Goal: Task Accomplishment & Management: Manage account settings

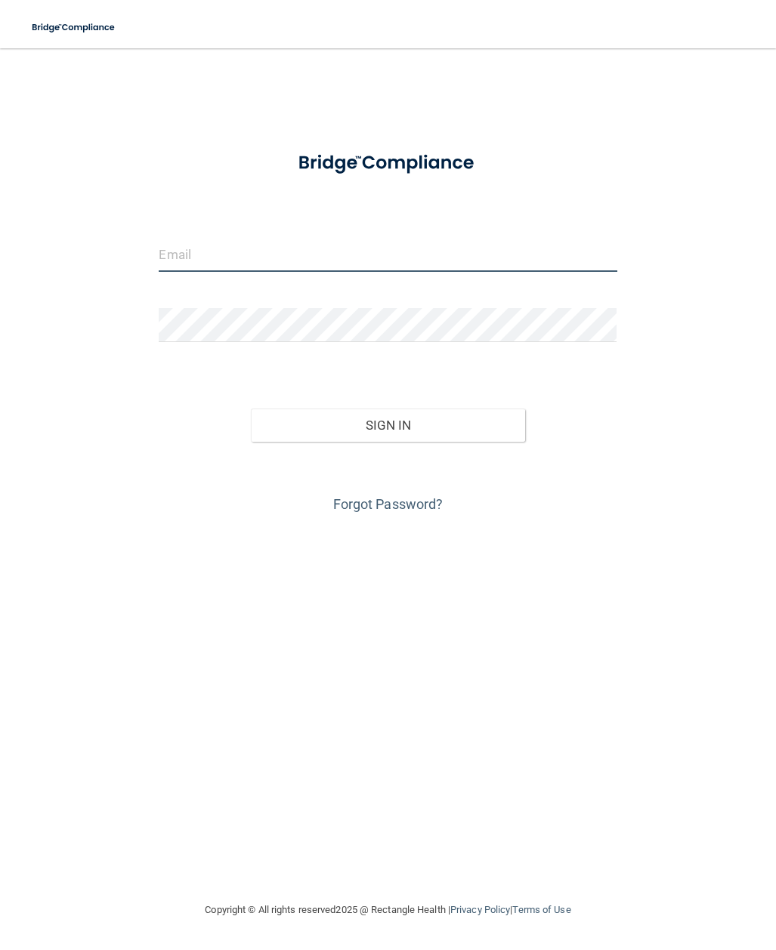
click at [238, 255] on input "email" at bounding box center [388, 255] width 458 height 34
type input "[EMAIL_ADDRESS][DOMAIN_NAME]"
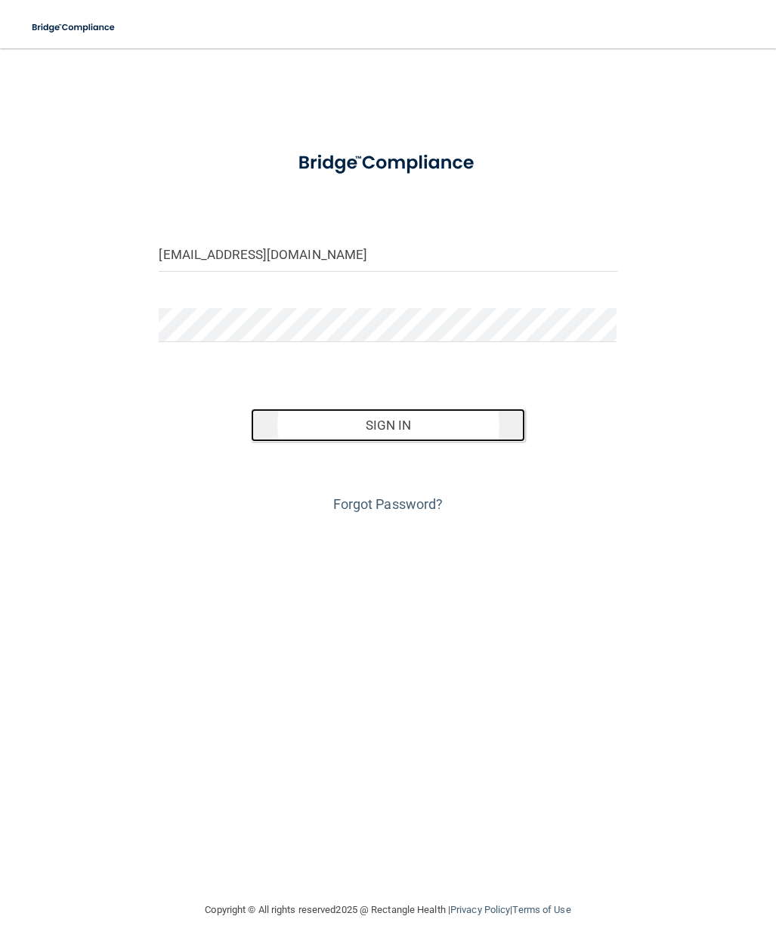
click at [370, 412] on button "Sign In" at bounding box center [388, 425] width 275 height 33
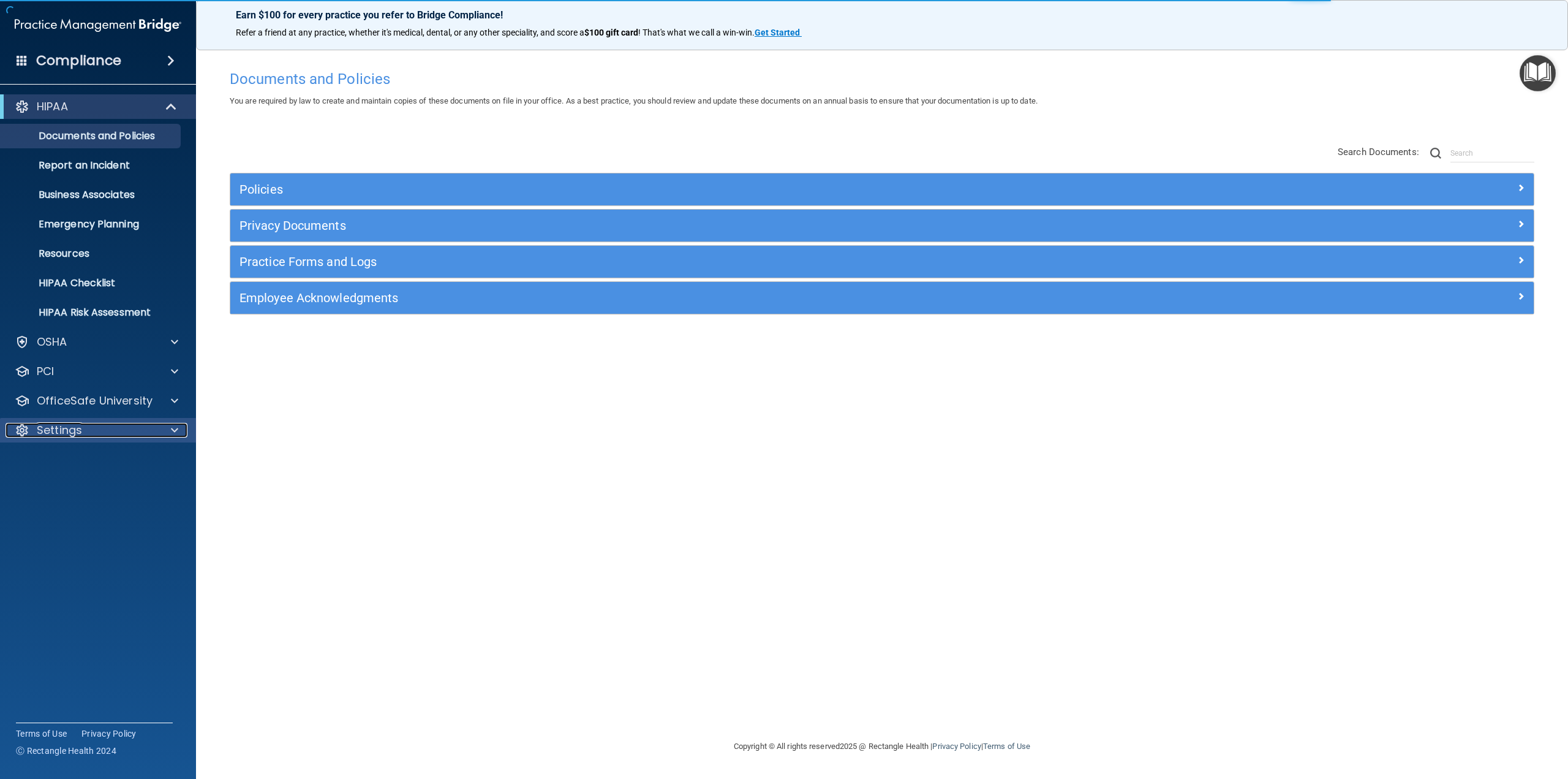
click at [65, 434] on p "Settings" at bounding box center [59, 430] width 45 height 15
click at [56, 498] on link "My Users" at bounding box center [84, 489] width 193 height 24
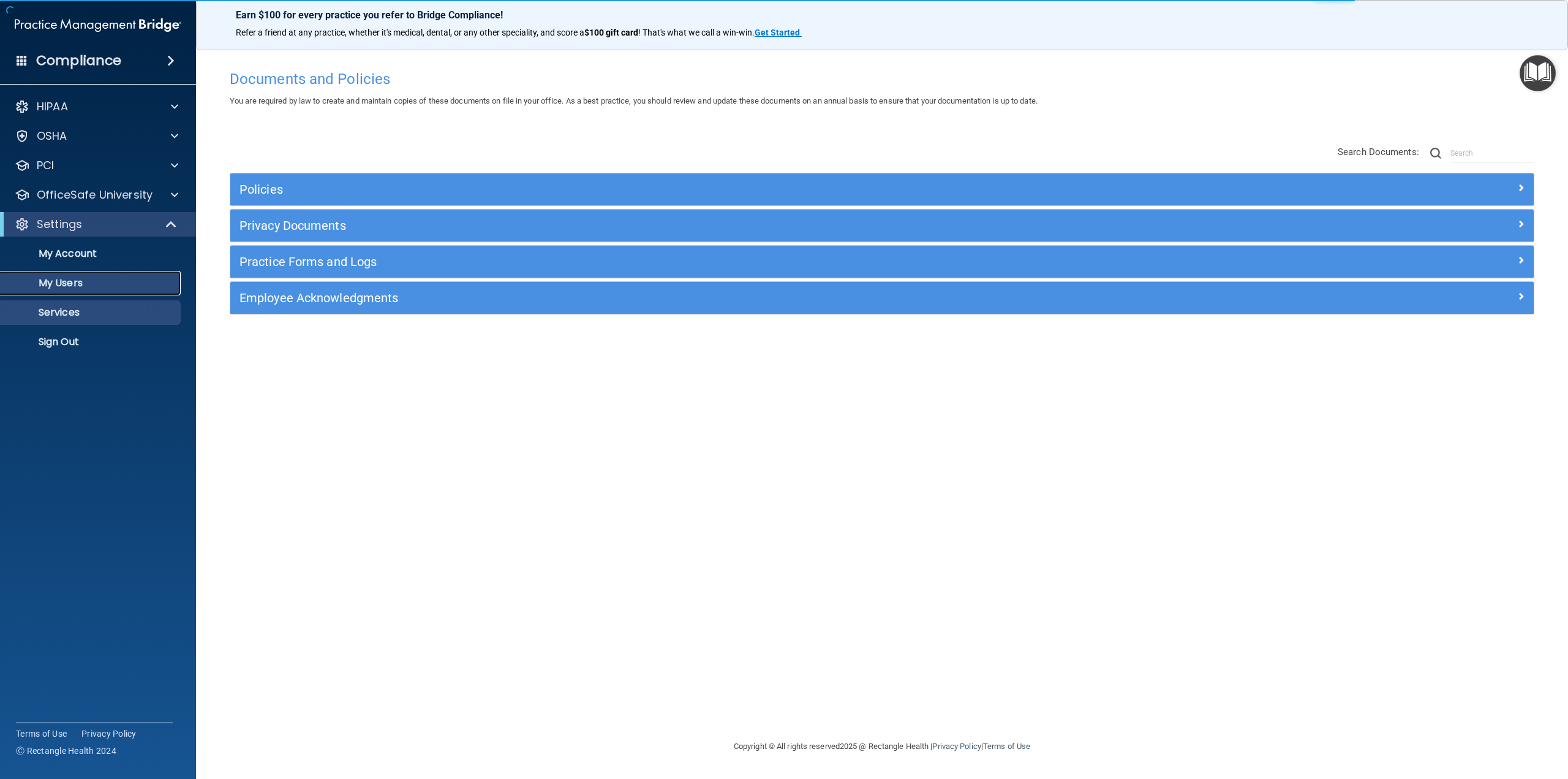
select select "20"
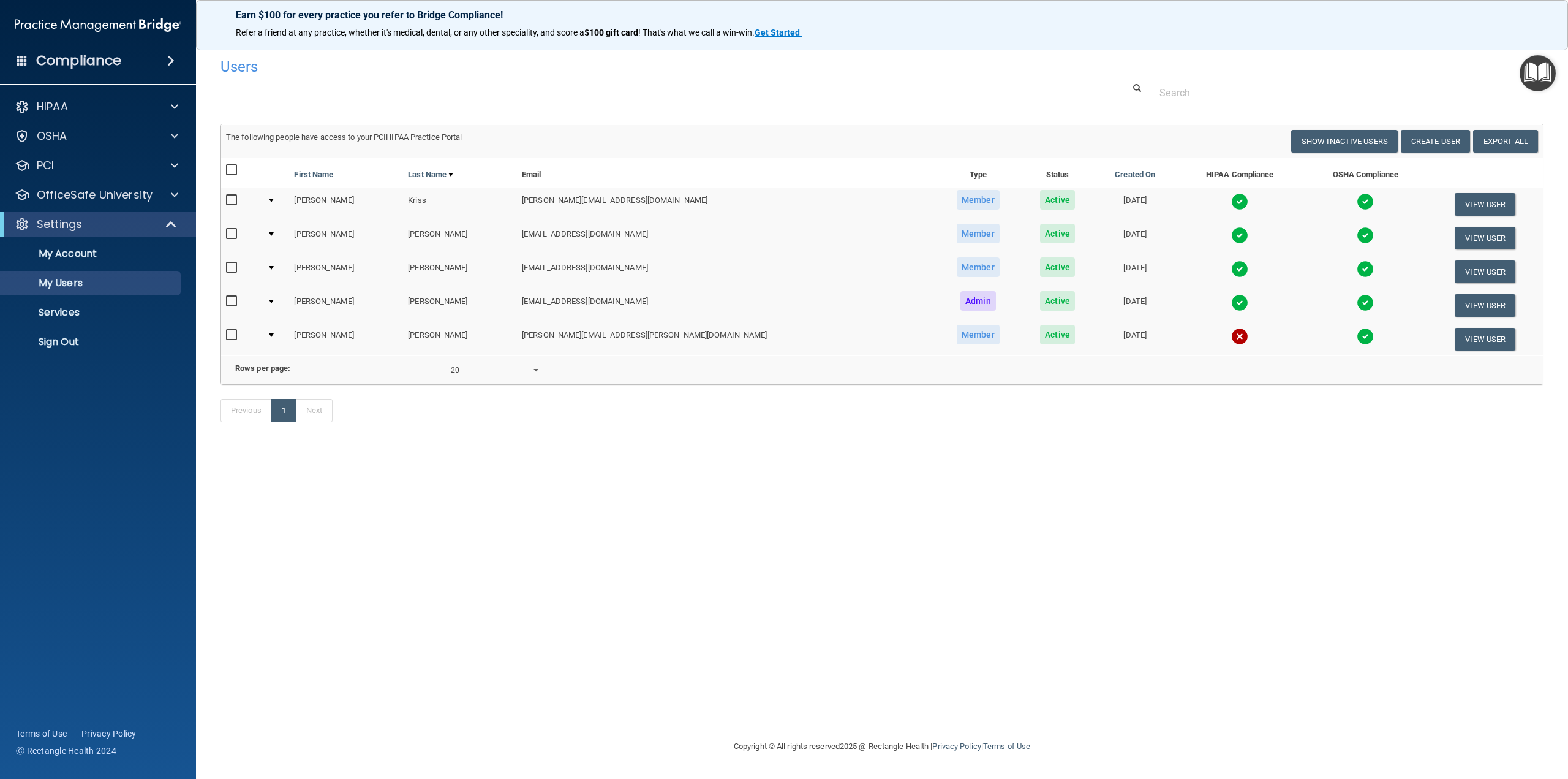
click at [230, 334] on input "checkbox" at bounding box center [233, 335] width 14 height 10
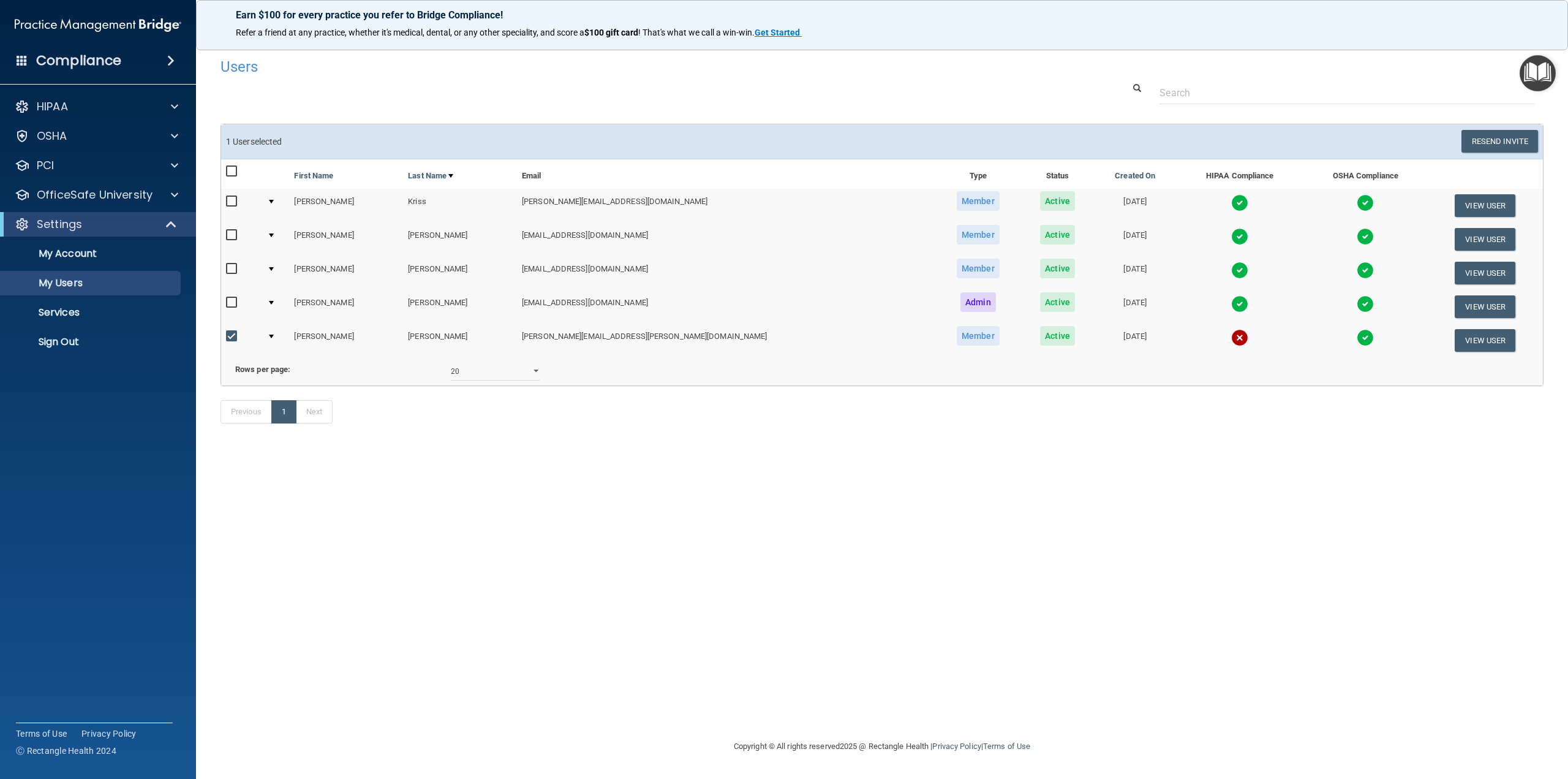
click at [230, 334] on input "checkbox" at bounding box center [233, 337] width 14 height 10
checkbox input "false"
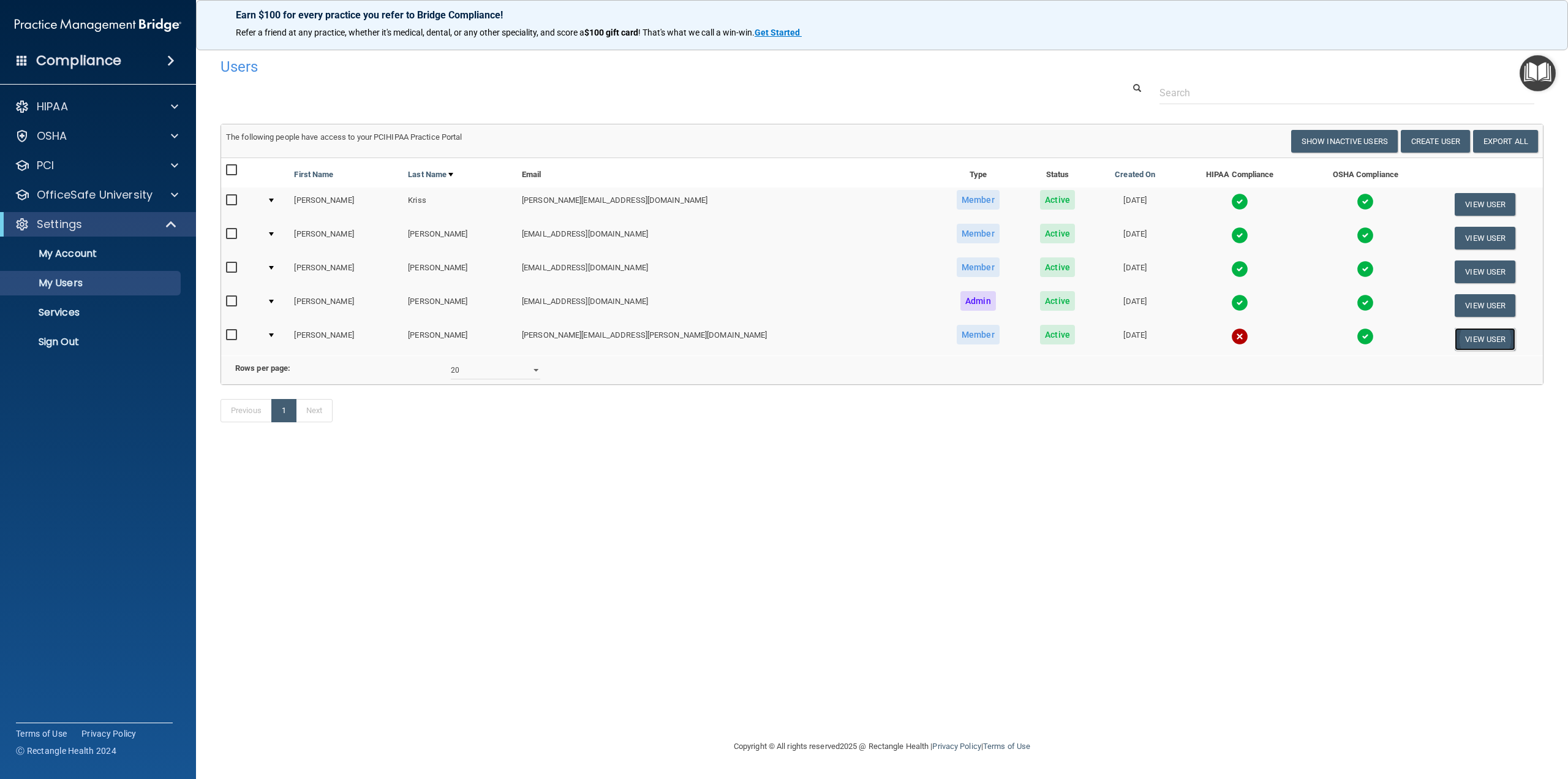
click at [629, 339] on button "View User" at bounding box center [1485, 339] width 61 height 23
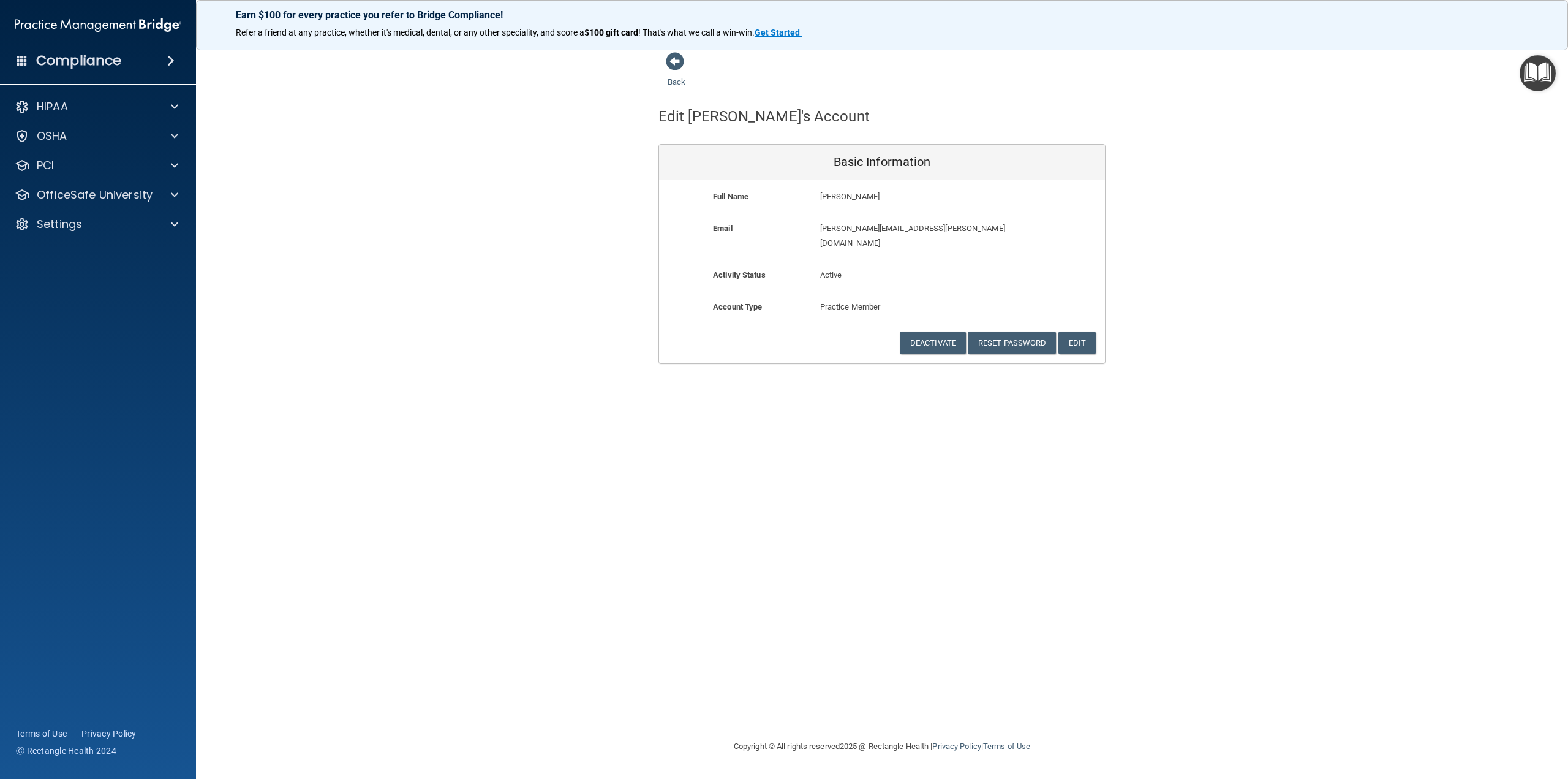
click at [629, 493] on div "Back Edit [PERSON_NAME]'s Account Basic Information Full Name [PERSON_NAME] [PE…" at bounding box center [882, 389] width 1323 height 675
click at [629, 332] on button "Deactivate" at bounding box center [933, 343] width 67 height 23
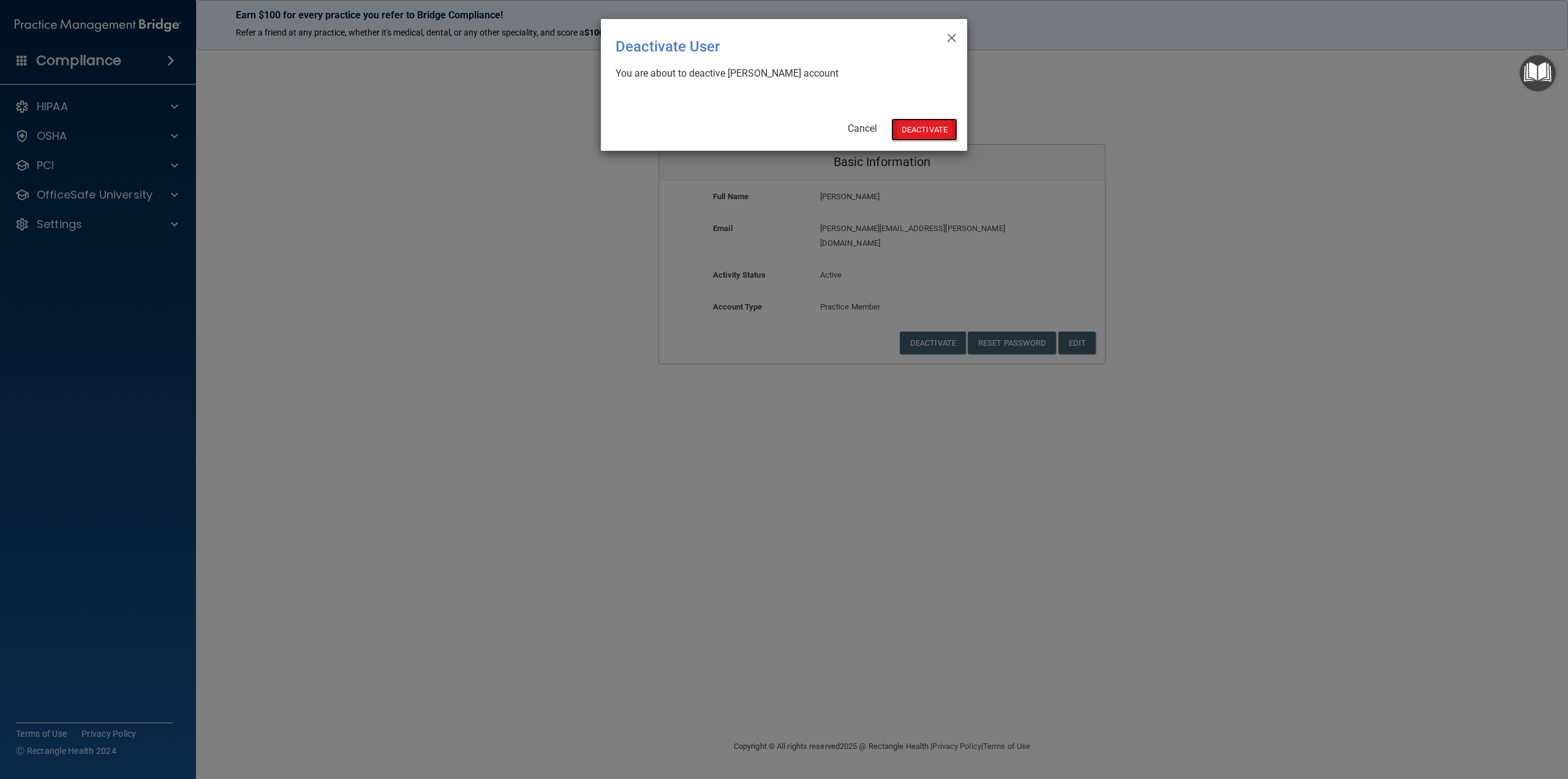
click at [629, 127] on button "Deactivate" at bounding box center [925, 130] width 67 height 23
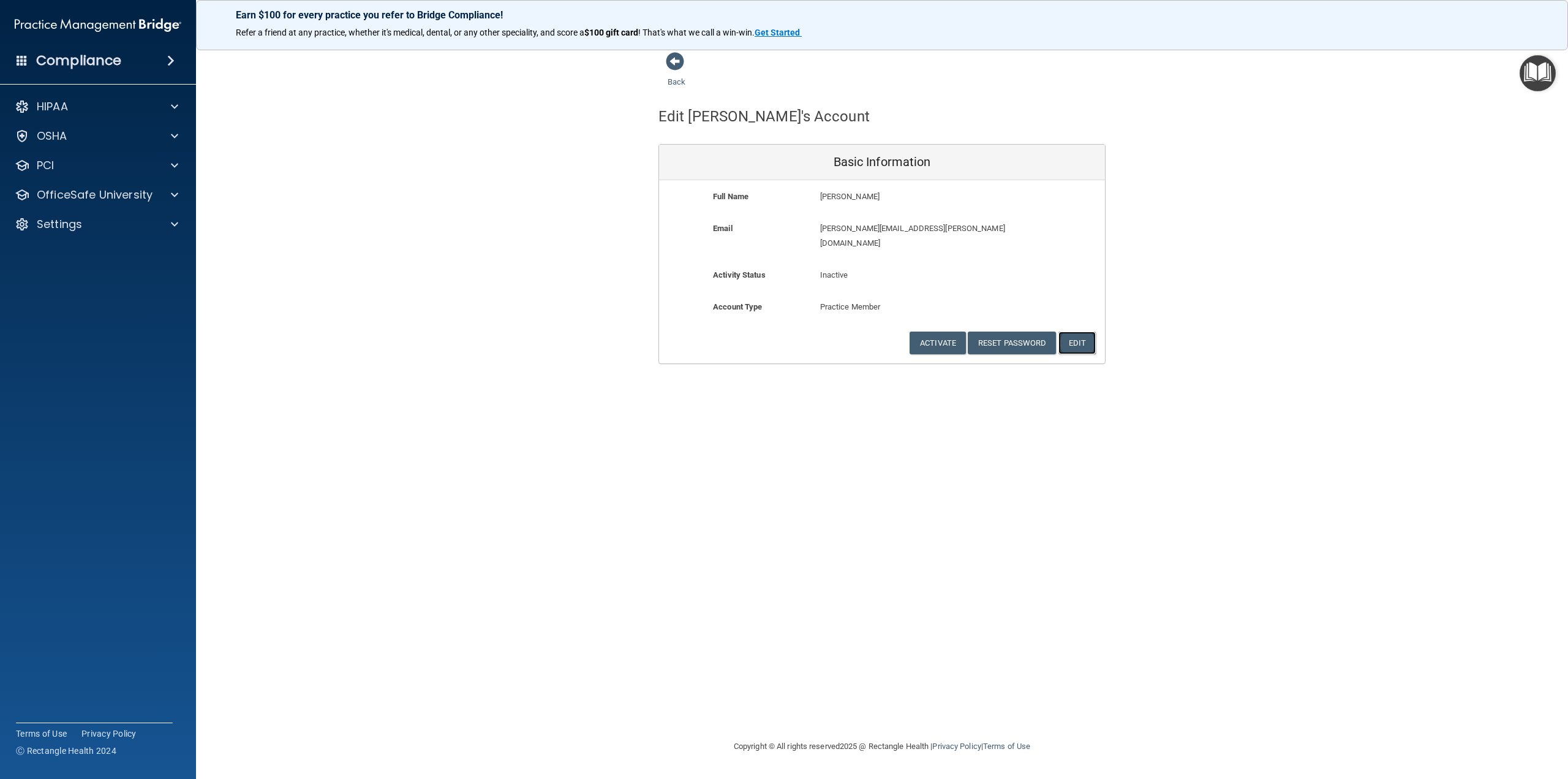
click at [1074, 334] on button "Edit" at bounding box center [1077, 343] width 37 height 23
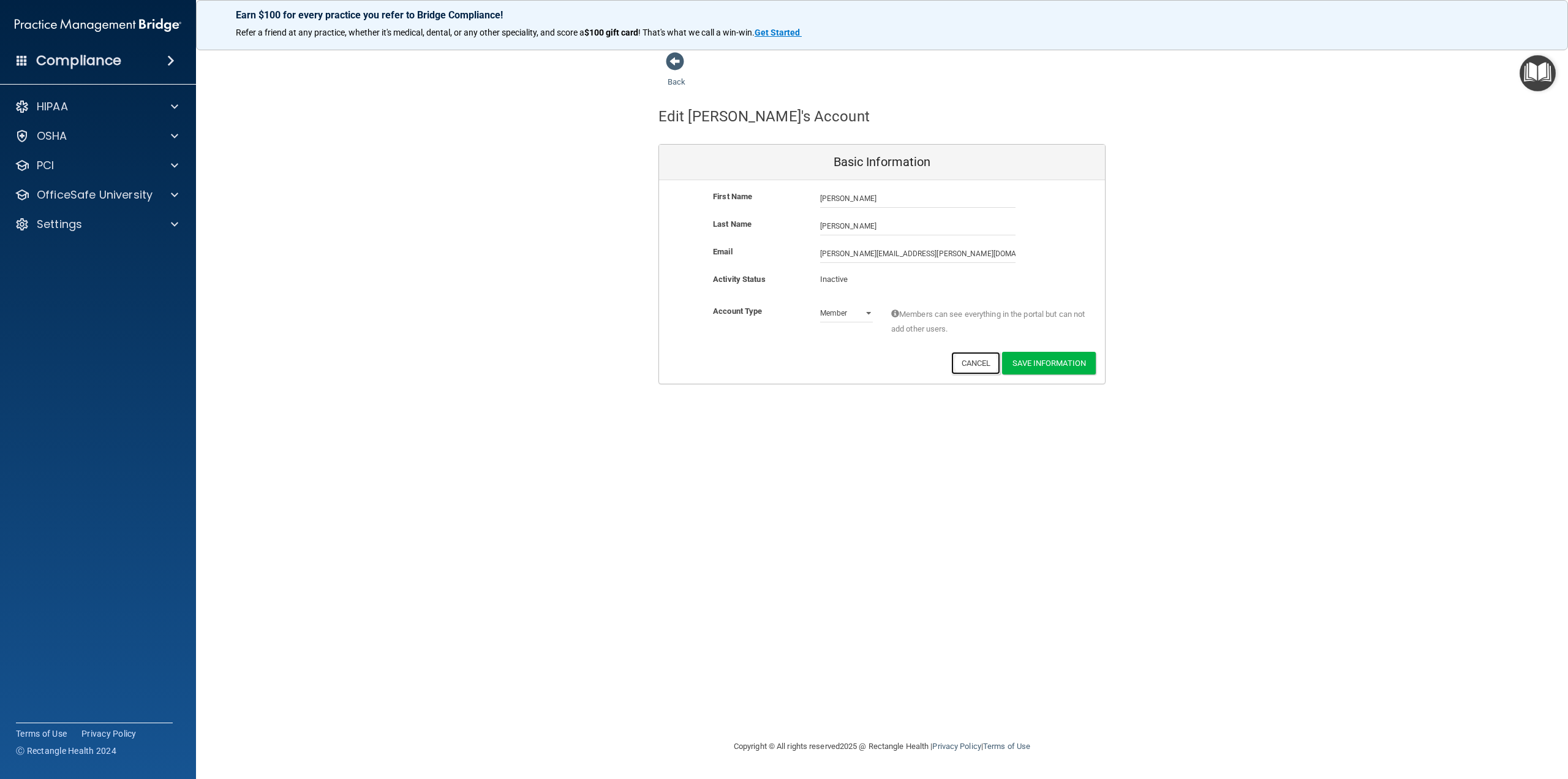
click at [969, 368] on button "Cancel" at bounding box center [976, 363] width 49 height 23
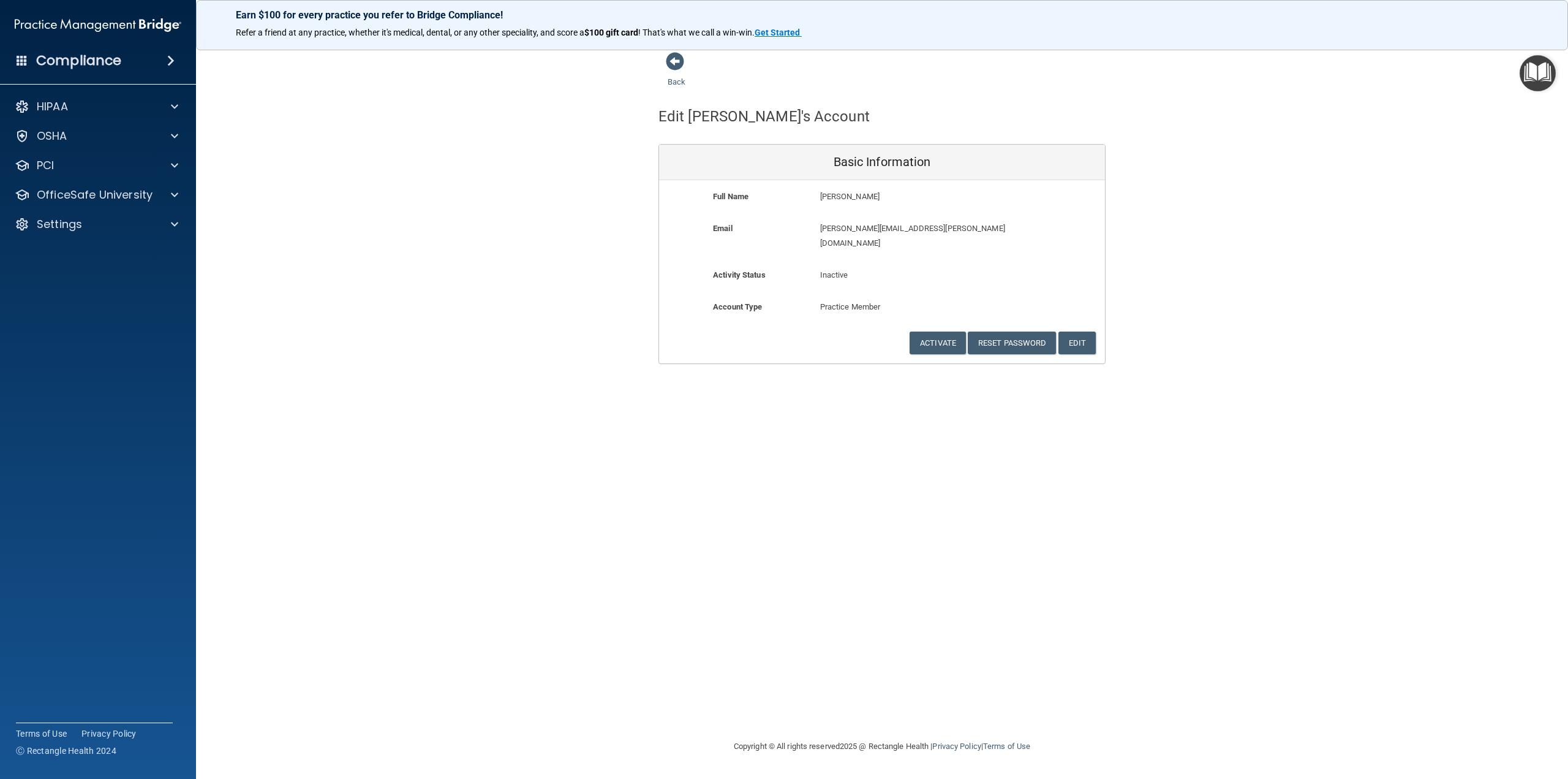
click at [50, 24] on img at bounding box center [97, 25] width 166 height 24
click at [44, 54] on h4 "Compliance" at bounding box center [79, 60] width 85 height 17
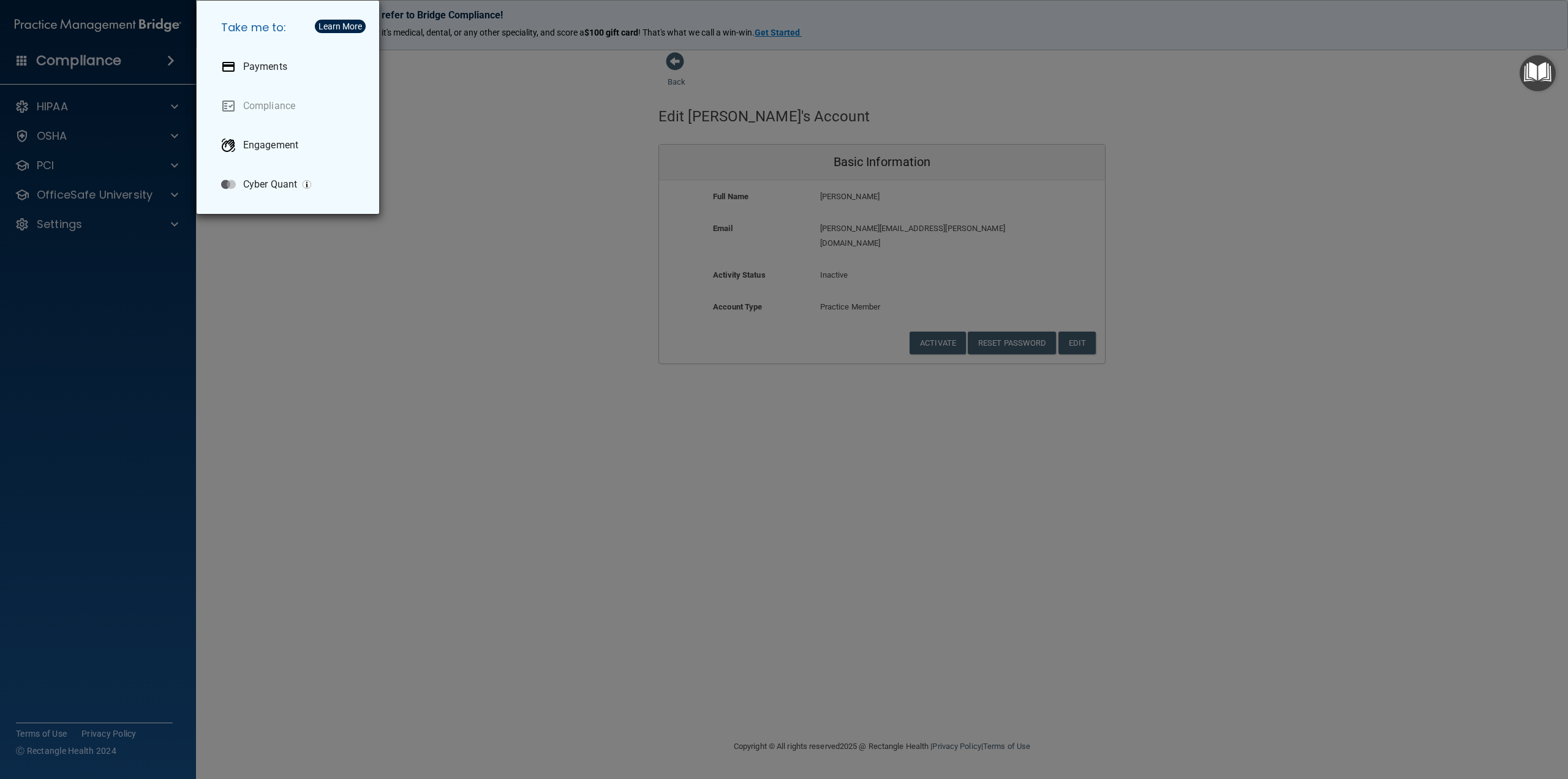
click at [481, 165] on div "Take me to: Payments Compliance Engagement Cyber Quant" at bounding box center [784, 390] width 1568 height 779
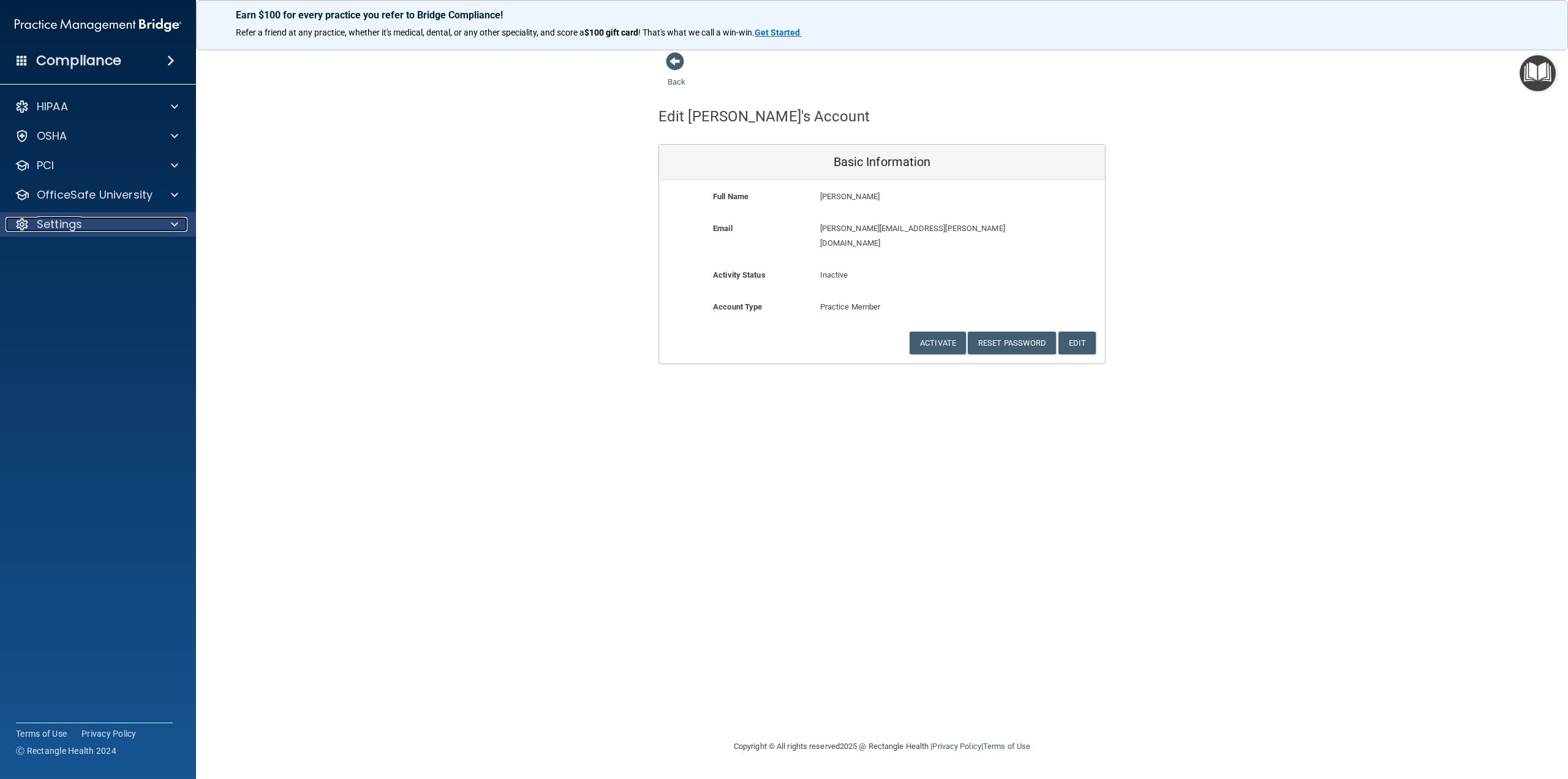
click at [48, 222] on p "Settings" at bounding box center [59, 224] width 45 height 15
click at [57, 284] on p "My Users" at bounding box center [92, 282] width 167 height 12
select select "20"
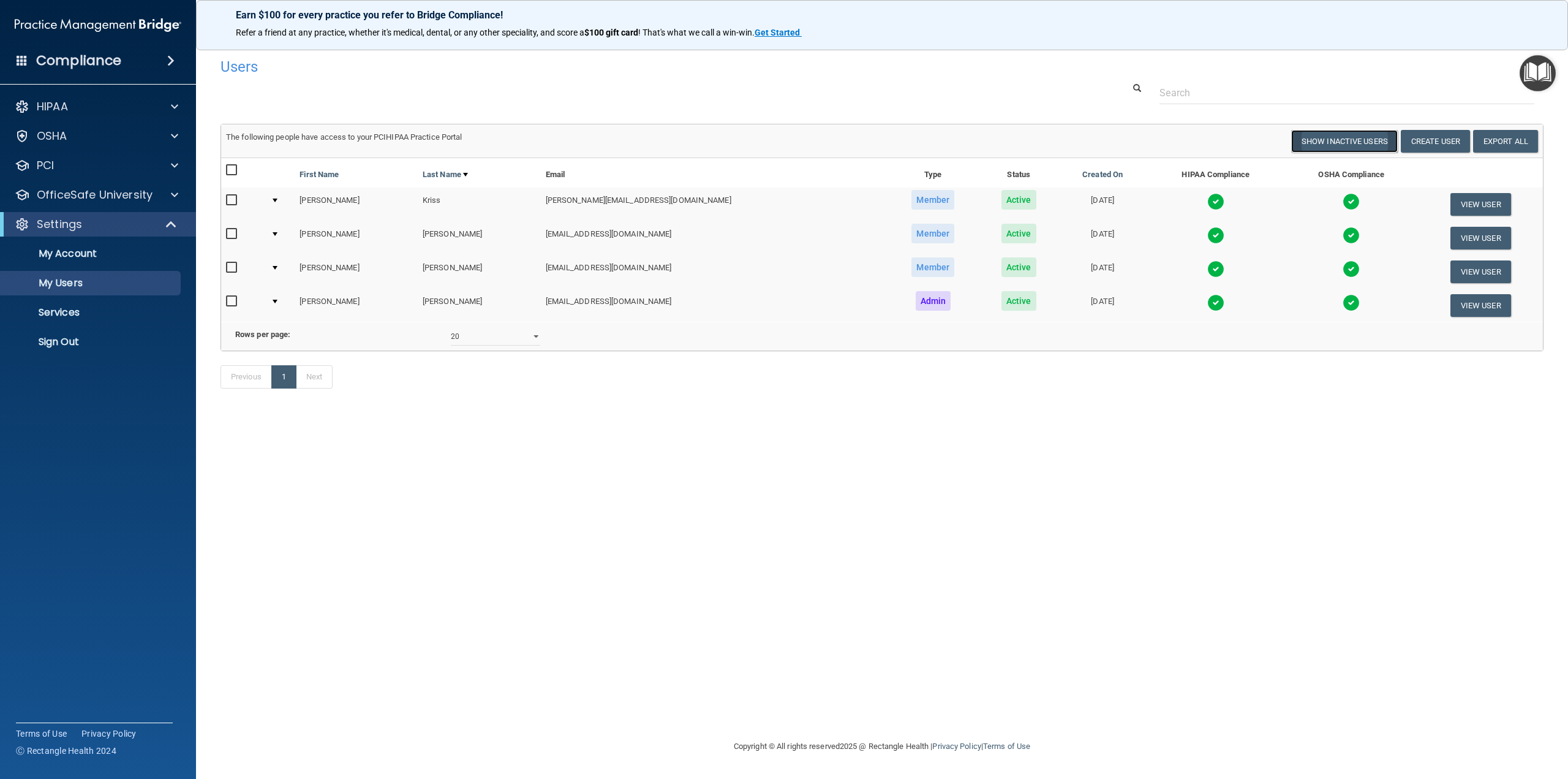
click at [1332, 141] on button "Show Inactive Users" at bounding box center [1344, 141] width 106 height 23
select select "20"
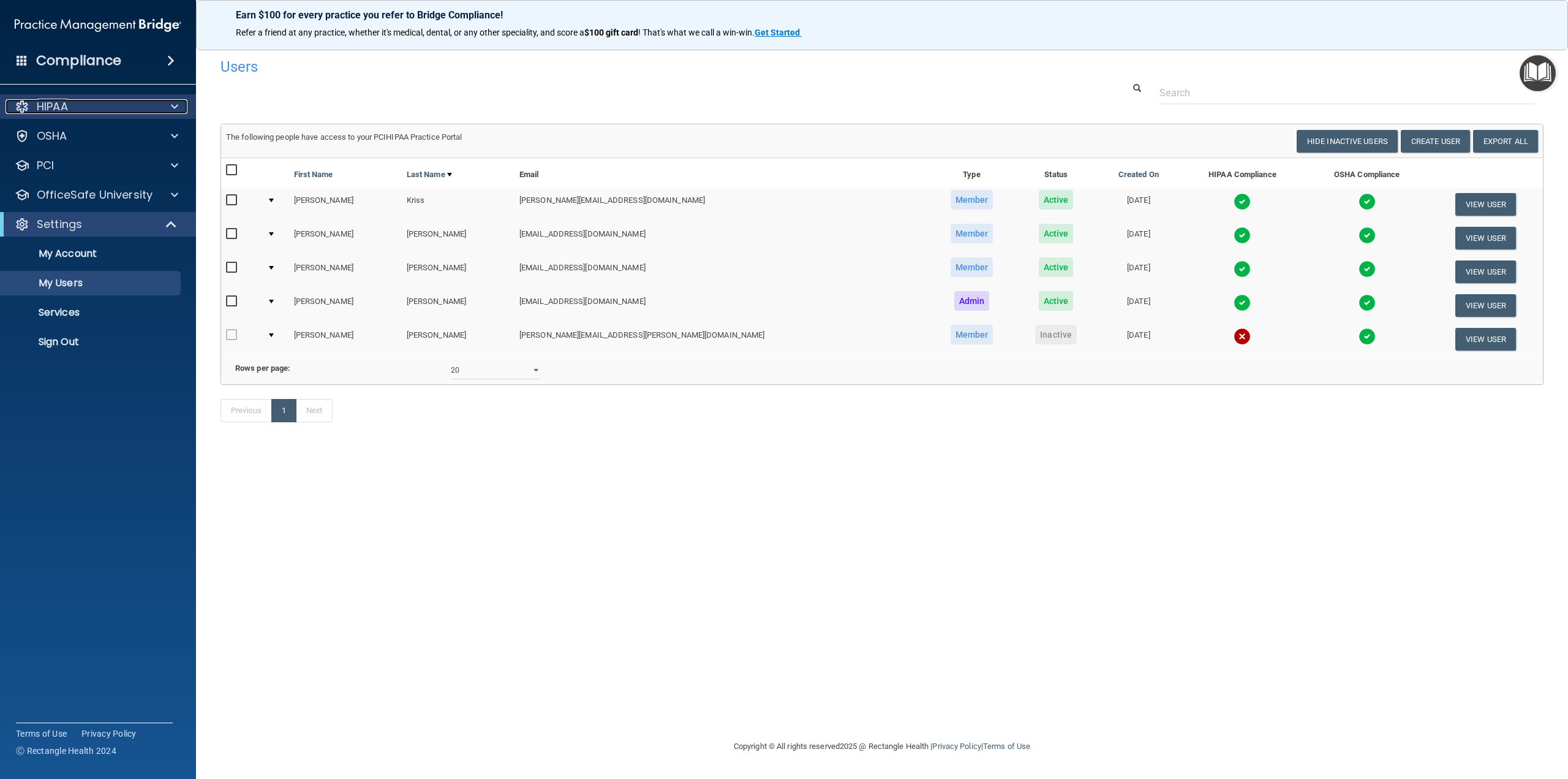
click at [49, 107] on p "HIPAA" at bounding box center [52, 106] width 32 height 15
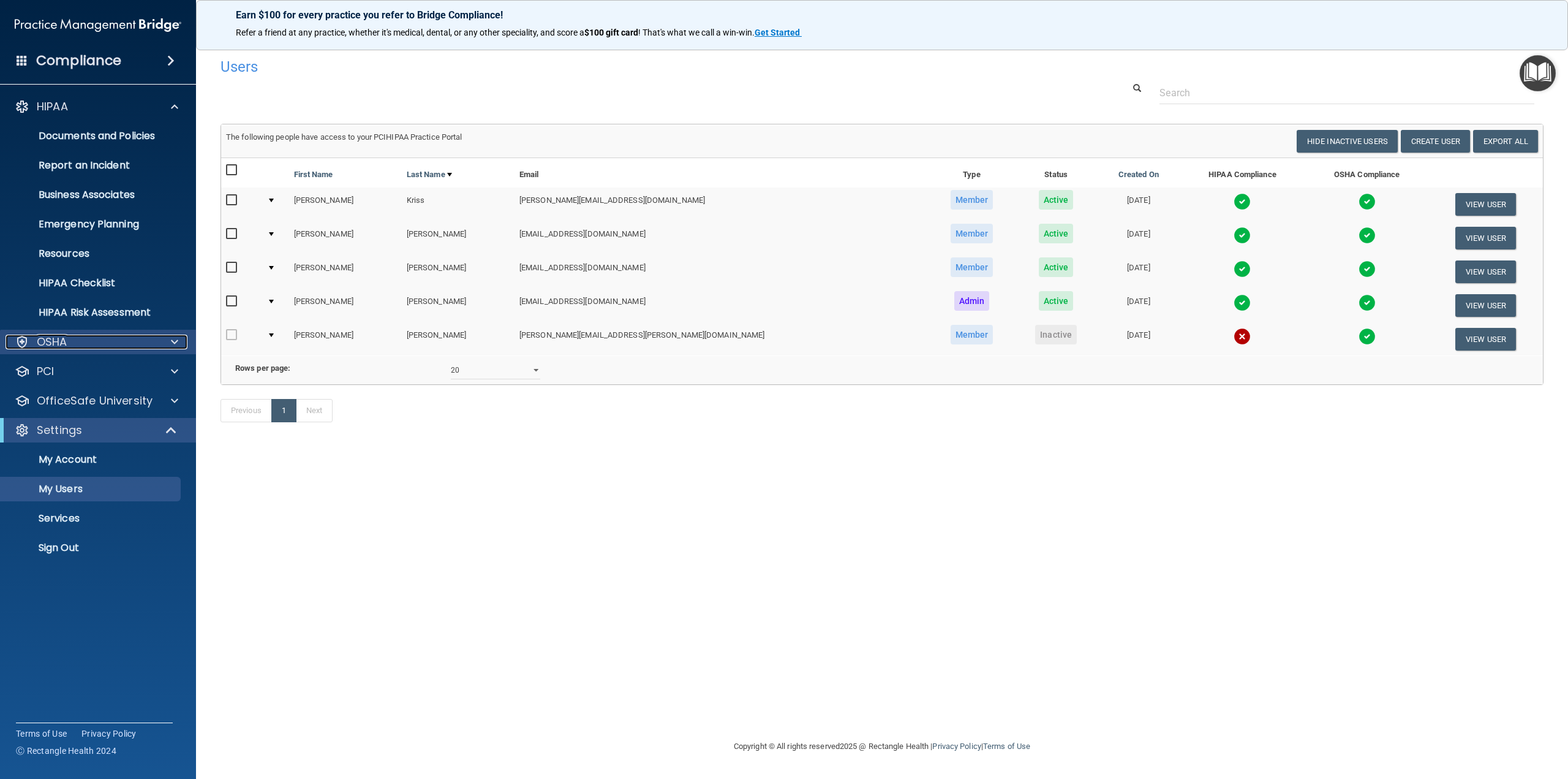
click at [44, 334] on p "OSHA" at bounding box center [52, 342] width 31 height 15
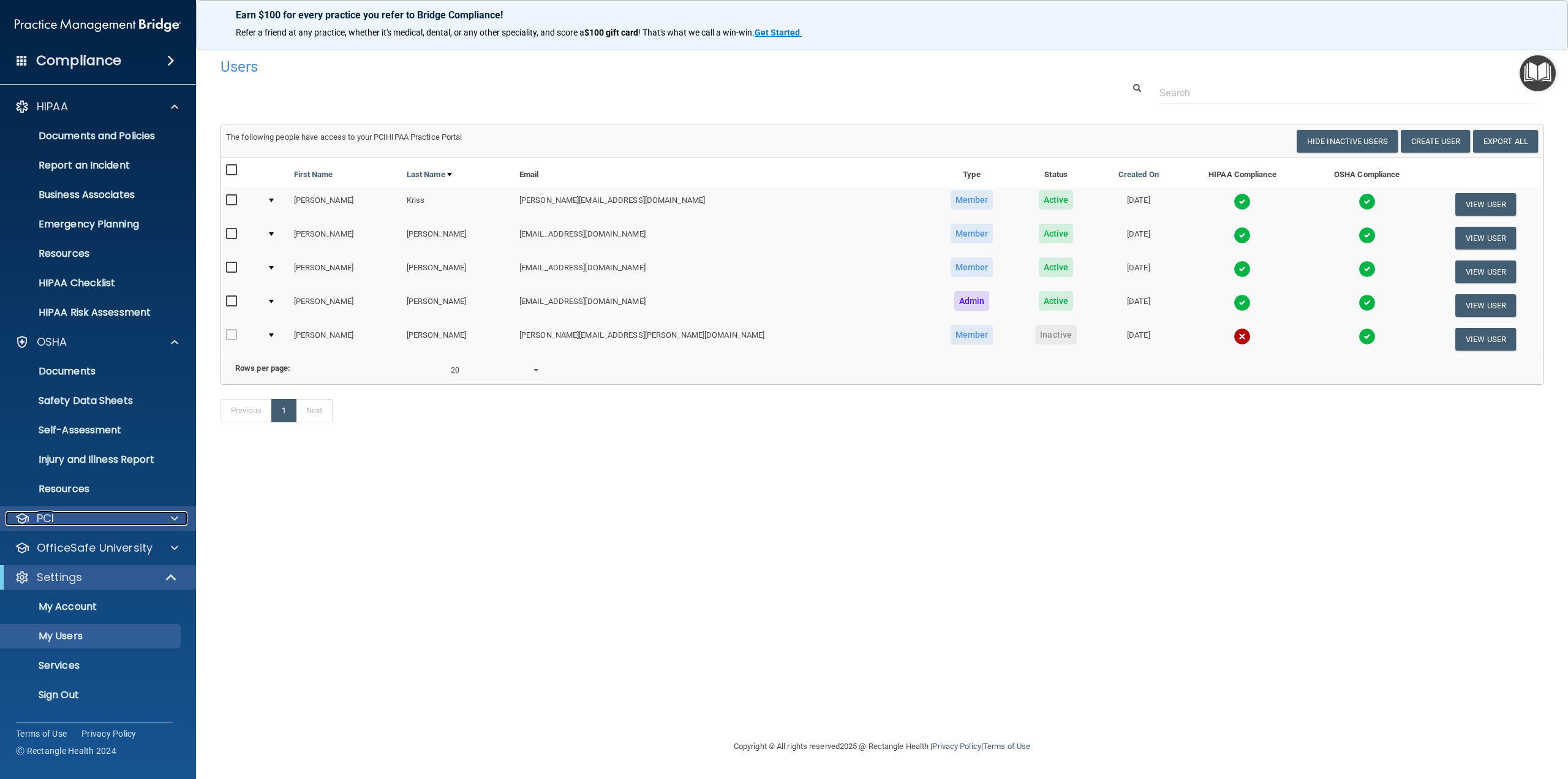
click at [45, 522] on p "PCI" at bounding box center [45, 519] width 17 height 15
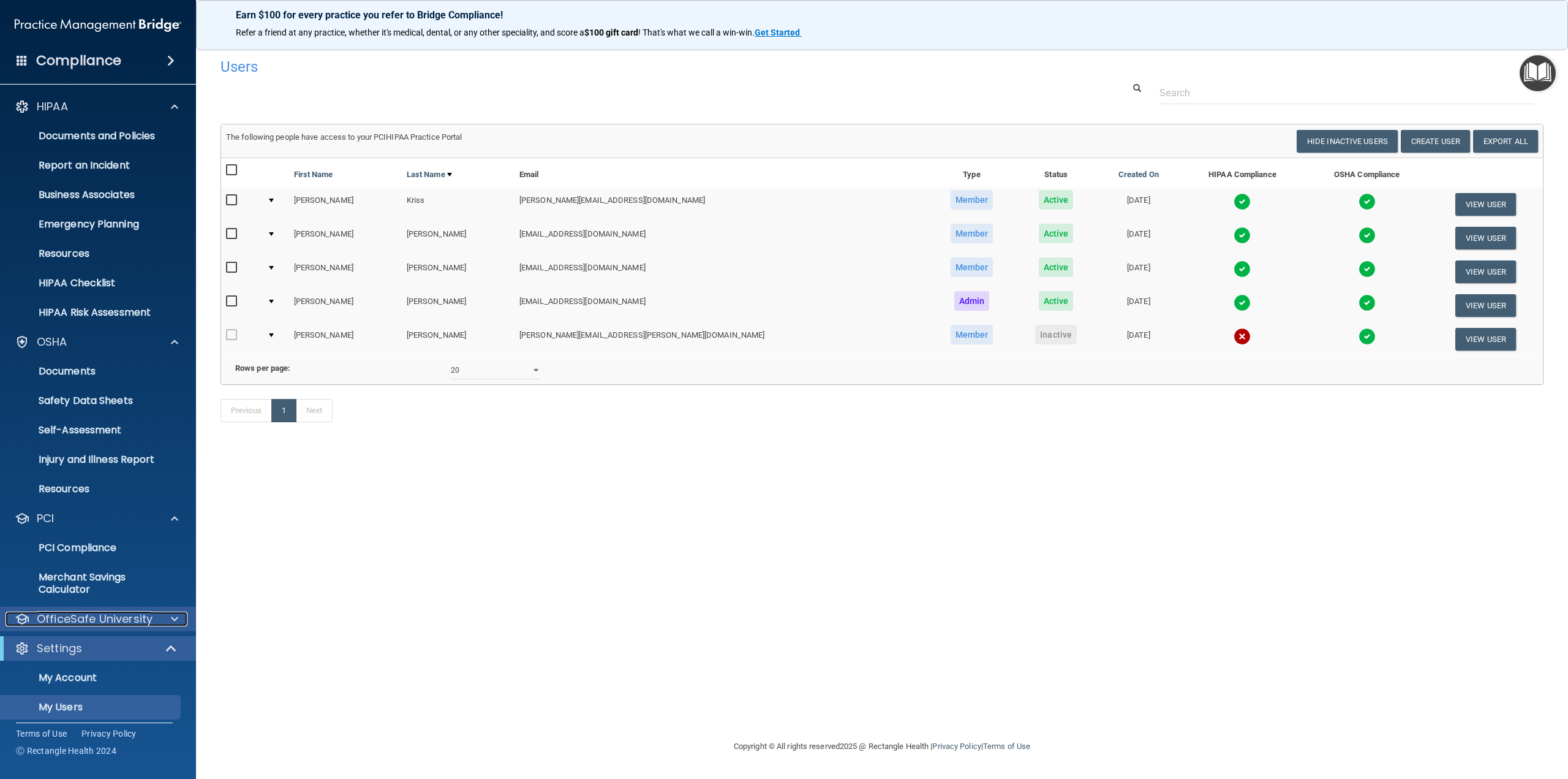
click at [49, 618] on p "OfficeSafe University" at bounding box center [94, 619] width 116 height 15
click at [546, 588] on div "Users Success! New user created. × Error! The user couldn't be created. × Succe…" at bounding box center [882, 389] width 1323 height 675
click at [1167, 603] on div "Users Success! New user created. × Error! The user couldn't be created. × Succe…" at bounding box center [882, 389] width 1323 height 675
